Goal: Find specific page/section: Find specific page/section

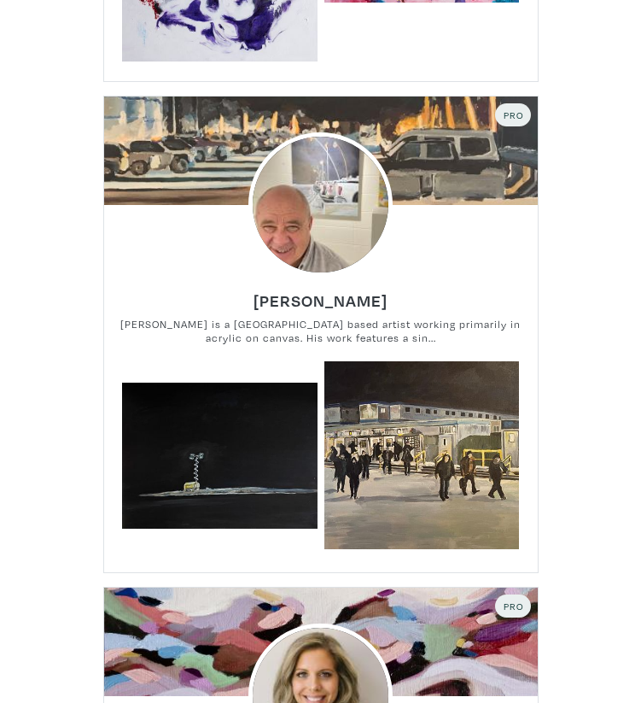
scroll to position [8821, 0]
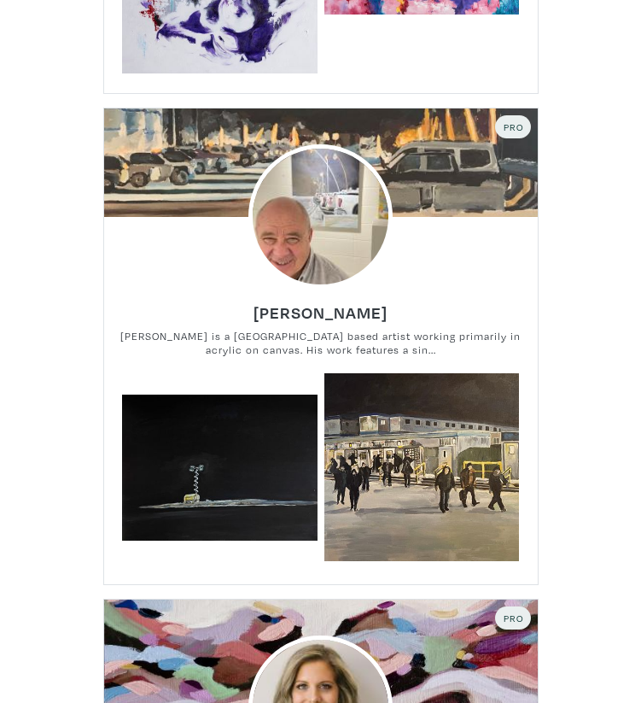
click at [449, 191] on div at bounding box center [321, 216] width 434 height 144
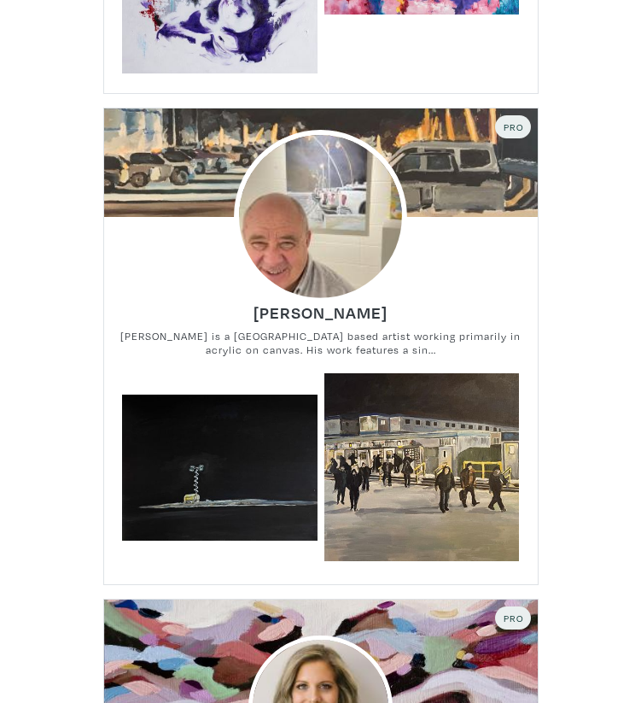
click at [364, 173] on img at bounding box center [320, 216] width 173 height 173
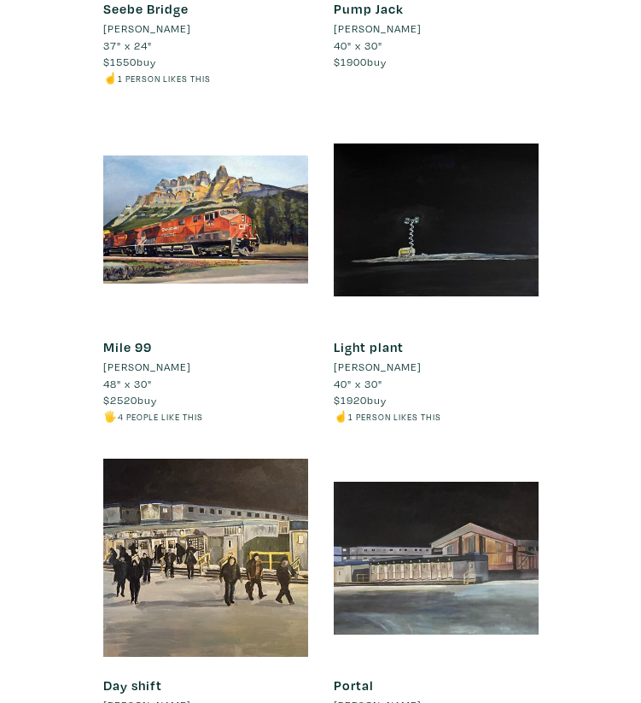
scroll to position [1411, 0]
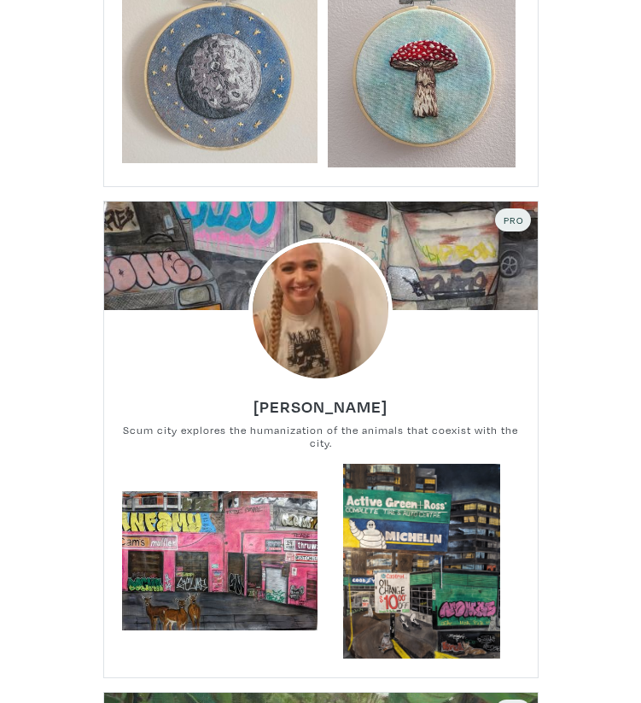
scroll to position [13235, 0]
